Goal: Information Seeking & Learning: Find specific page/section

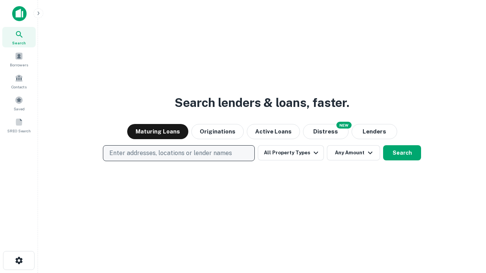
click at [178, 153] on p "Enter addresses, locations or lender names" at bounding box center [170, 153] width 123 height 9
type input "**********"
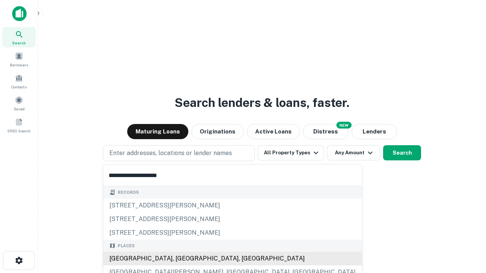
click at [181, 259] on div "Santa Monica, CA, USA" at bounding box center [232, 259] width 258 height 14
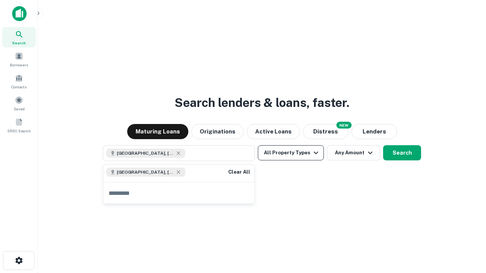
click at [291, 153] on button "All Property Types" at bounding box center [291, 152] width 66 height 15
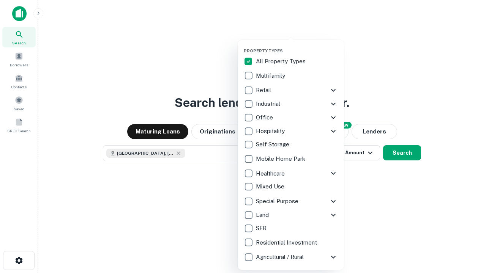
click at [297, 46] on button "button" at bounding box center [297, 46] width 106 height 0
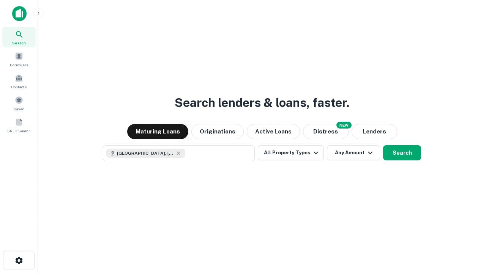
scroll to position [12, 0]
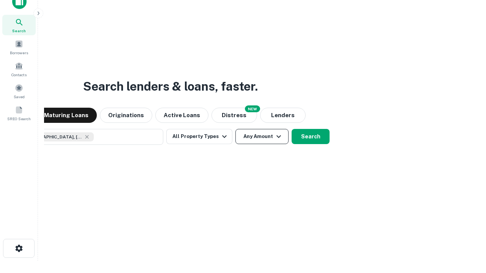
click at [235, 129] on button "Any Amount" at bounding box center [261, 136] width 53 height 15
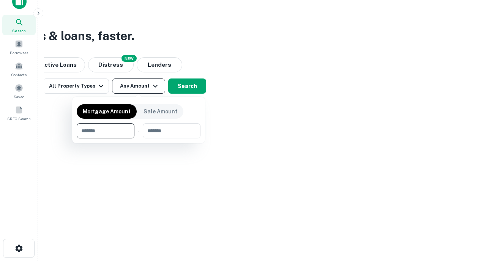
type input "*******"
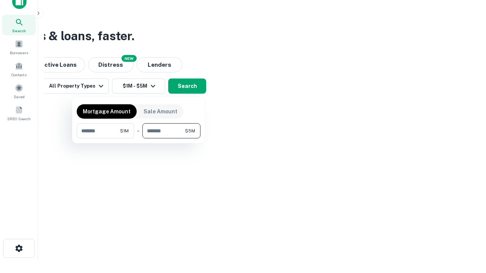
type input "*******"
click at [138, 138] on button "button" at bounding box center [139, 138] width 124 height 0
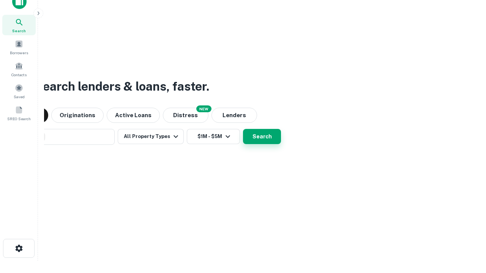
click at [243, 129] on button "Search" at bounding box center [262, 136] width 38 height 15
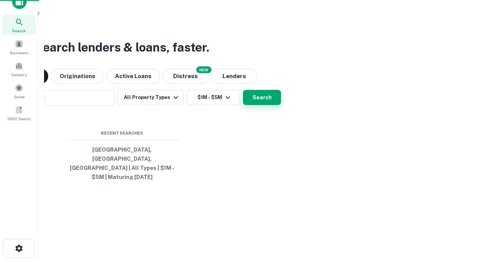
scroll to position [25, 215]
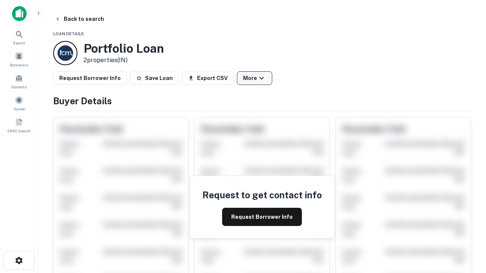
click at [254, 78] on button "More" at bounding box center [254, 78] width 35 height 14
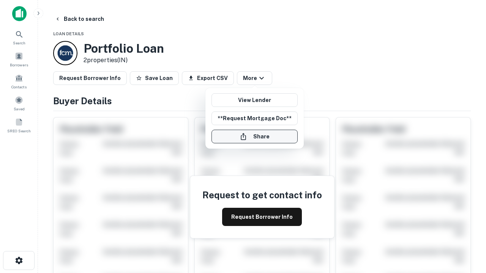
click at [254, 137] on button "Share" at bounding box center [254, 137] width 86 height 14
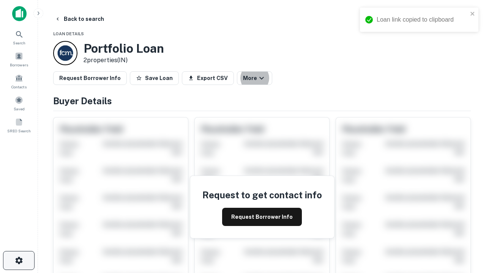
click at [19, 261] on icon "button" at bounding box center [18, 260] width 9 height 9
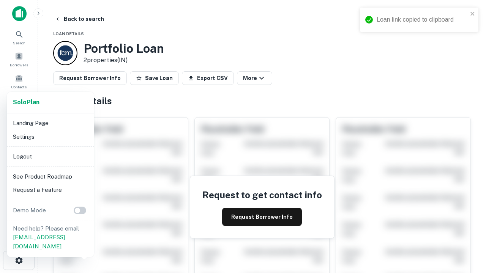
click at [50, 156] on li "Logout" at bounding box center [50, 157] width 81 height 14
